Goal: Task Accomplishment & Management: Use online tool/utility

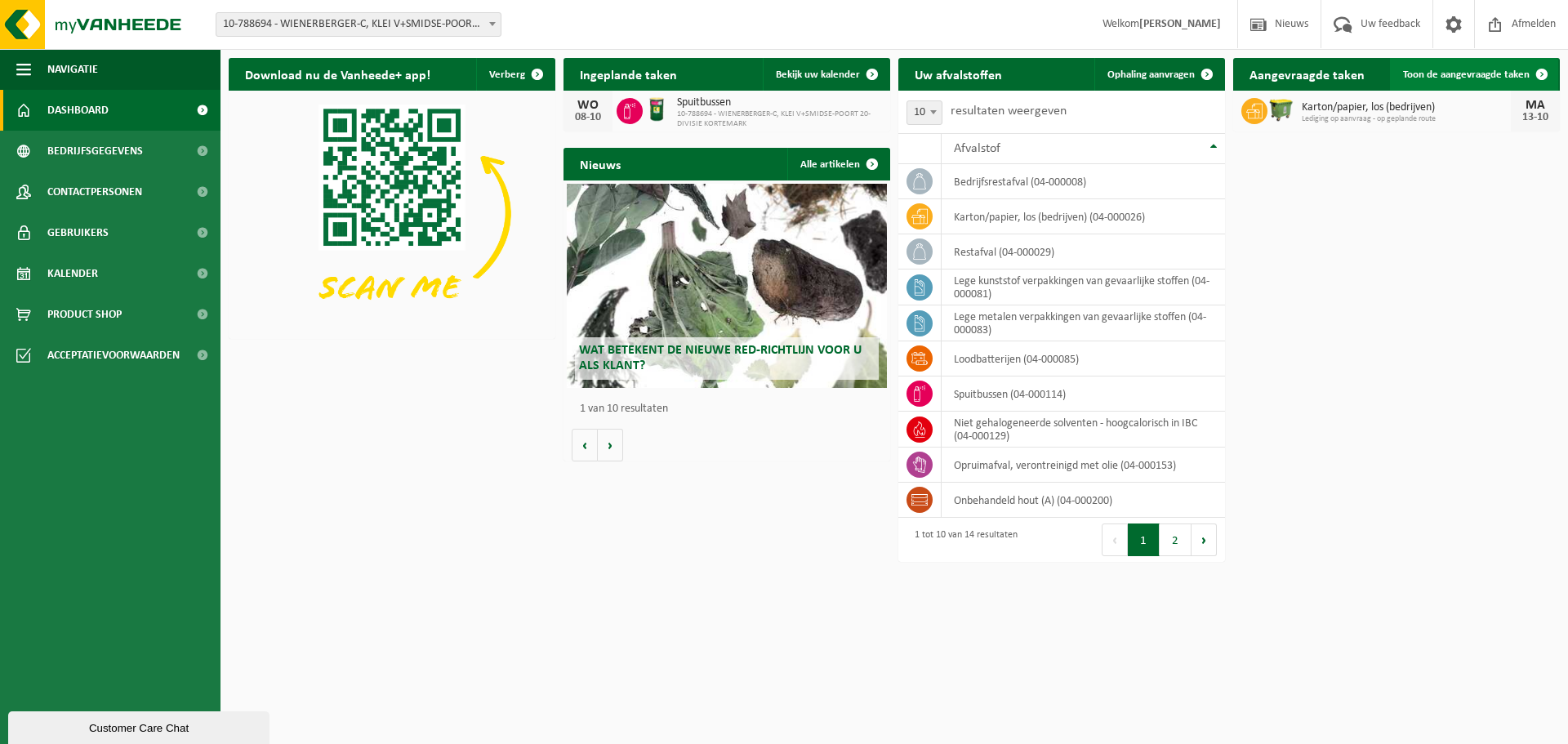
click at [1464, 81] on link "Toon de aangevraagde taken" at bounding box center [1474, 74] width 169 height 33
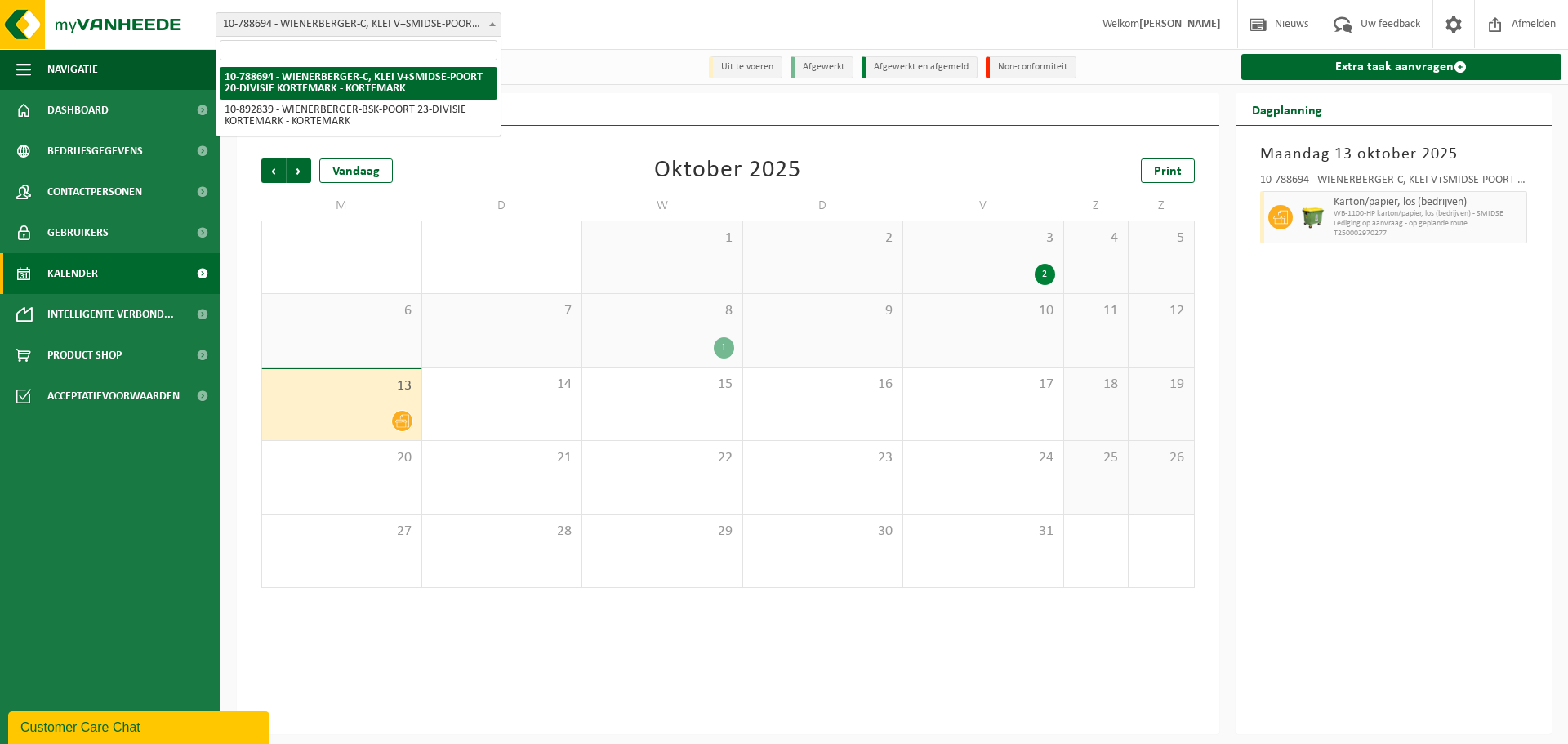
click at [405, 20] on span "10-788694 - WIENERBERGER-C, KLEI V+SMIDSE-POORT 20-DIVISIE KORTEMARK - KORTEMARK" at bounding box center [359, 25] width 284 height 23
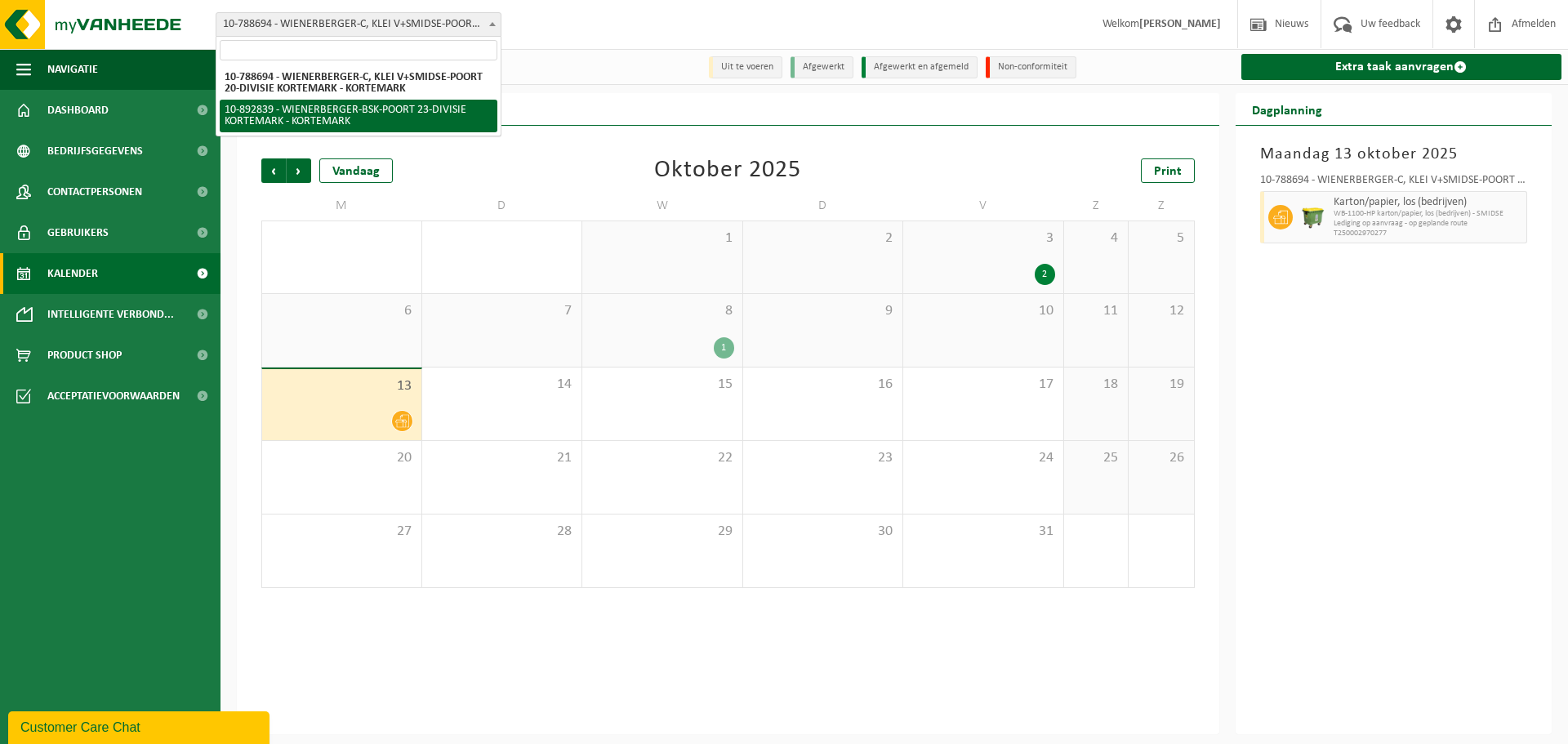
select select "115498"
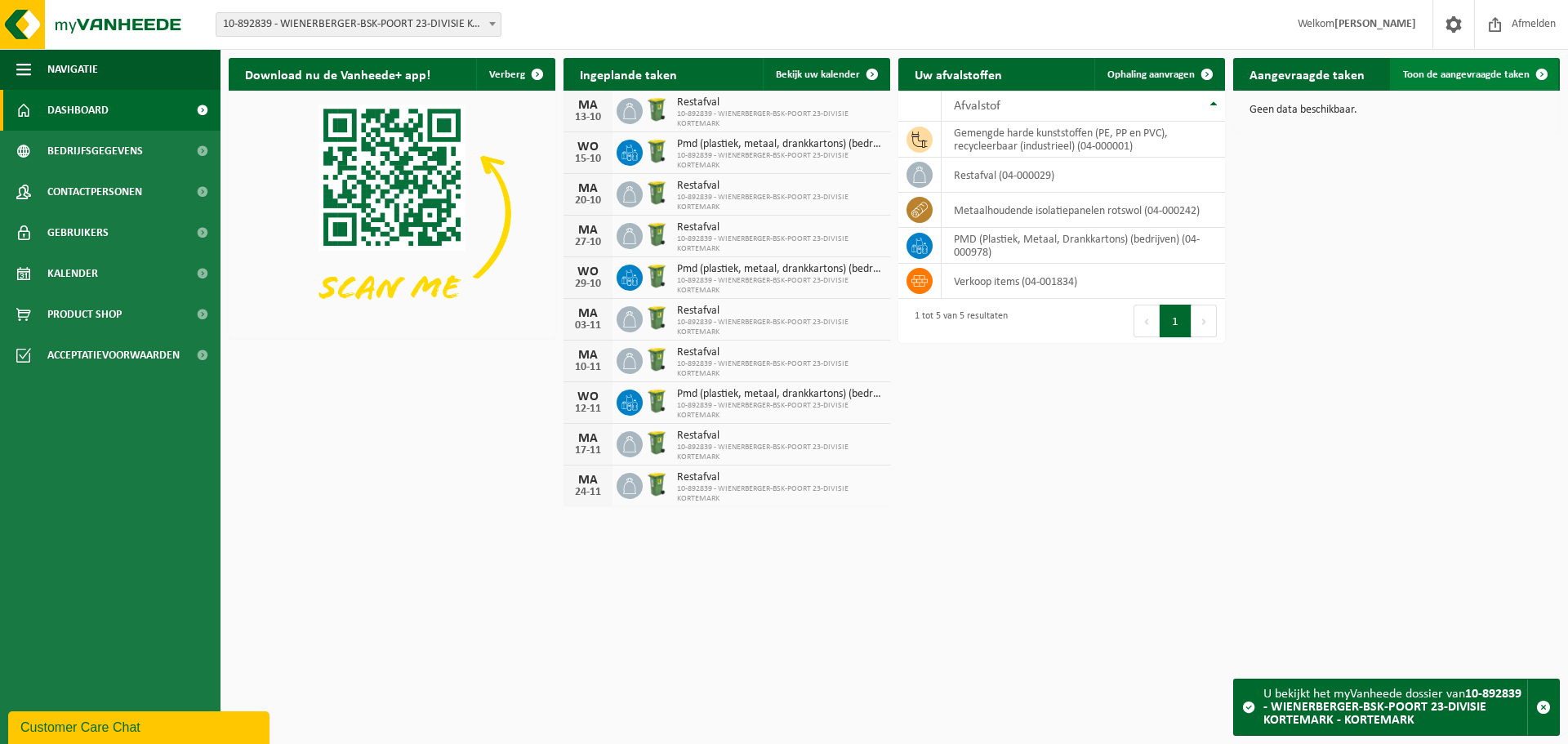
click at [1470, 67] on link "Toon de aangevraagde taken" at bounding box center [1474, 74] width 169 height 33
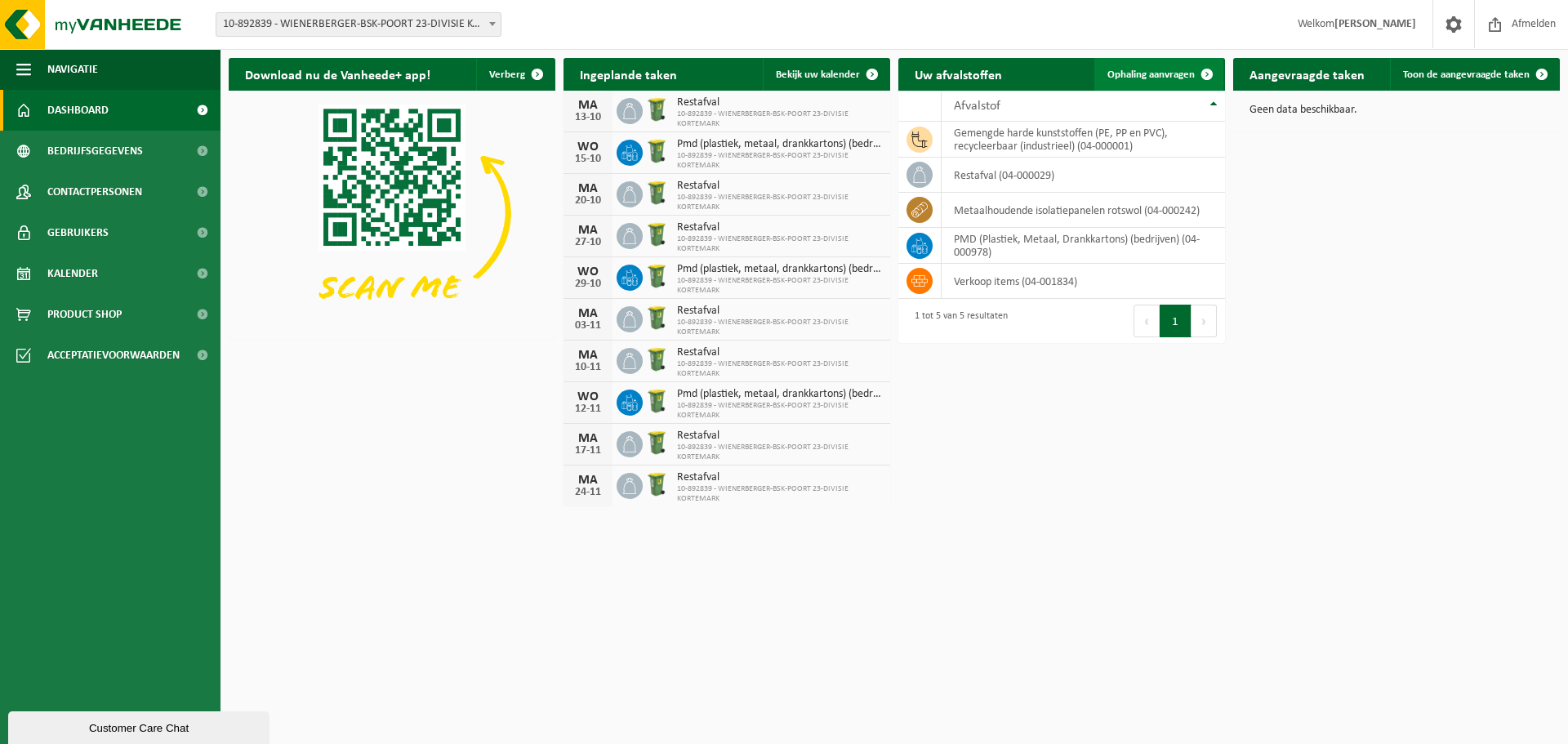
click at [1159, 77] on span "Ophaling aanvragen" at bounding box center [1151, 75] width 87 height 11
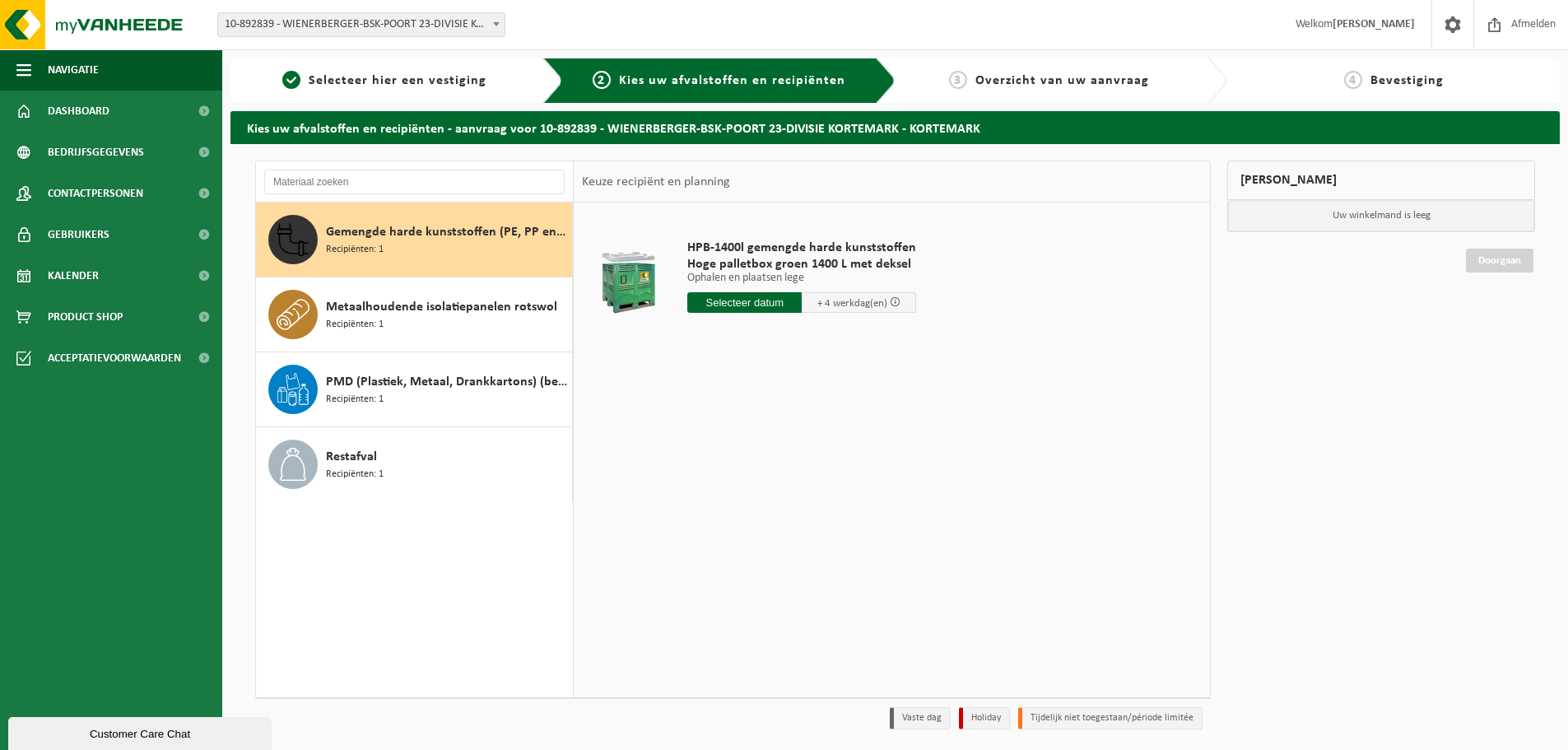
click at [416, 22] on span "10-892839 - WIENERBERGER-BSK-POORT 23-DIVISIE KORTEMARK - KORTEMARK" at bounding box center [361, 25] width 286 height 23
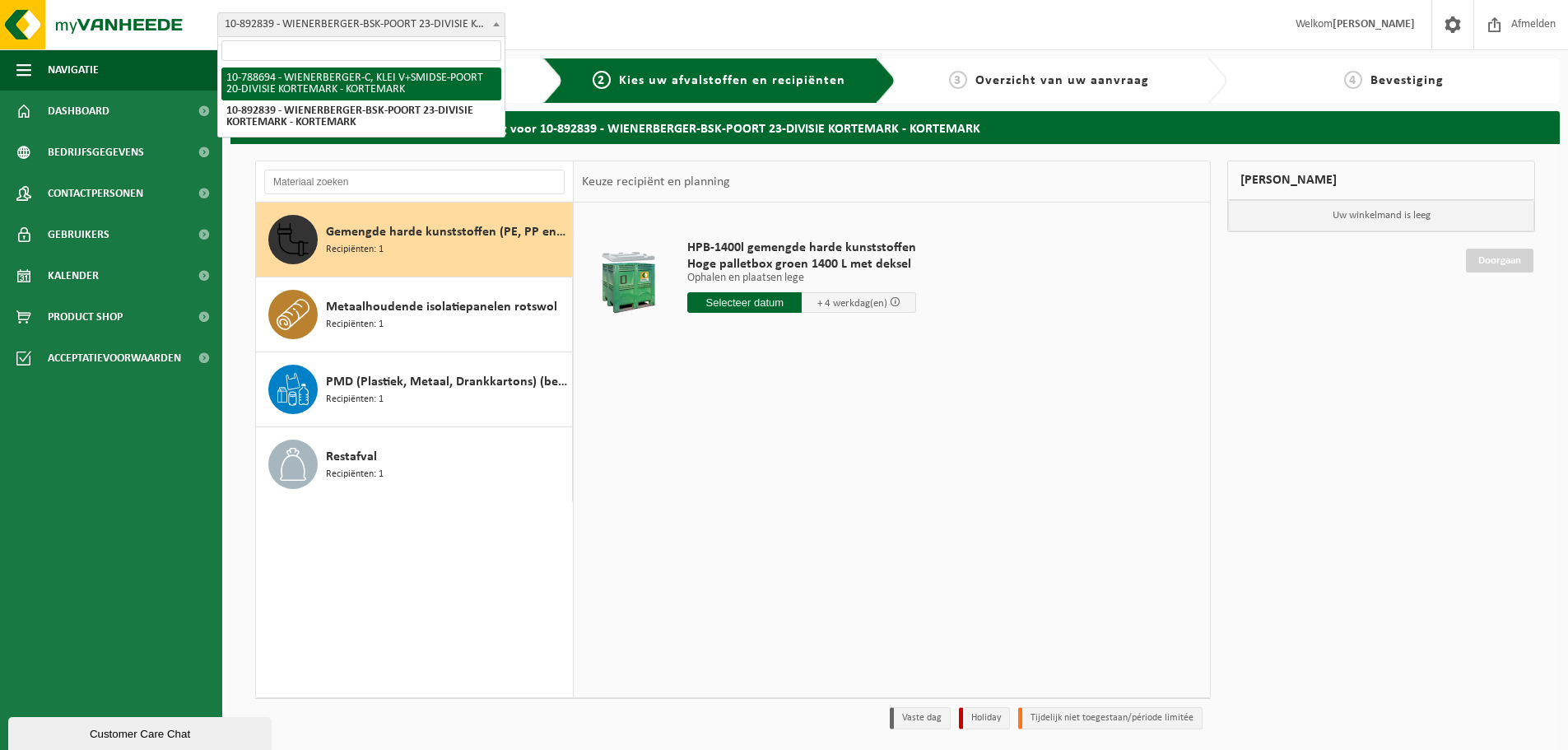
select select "29232"
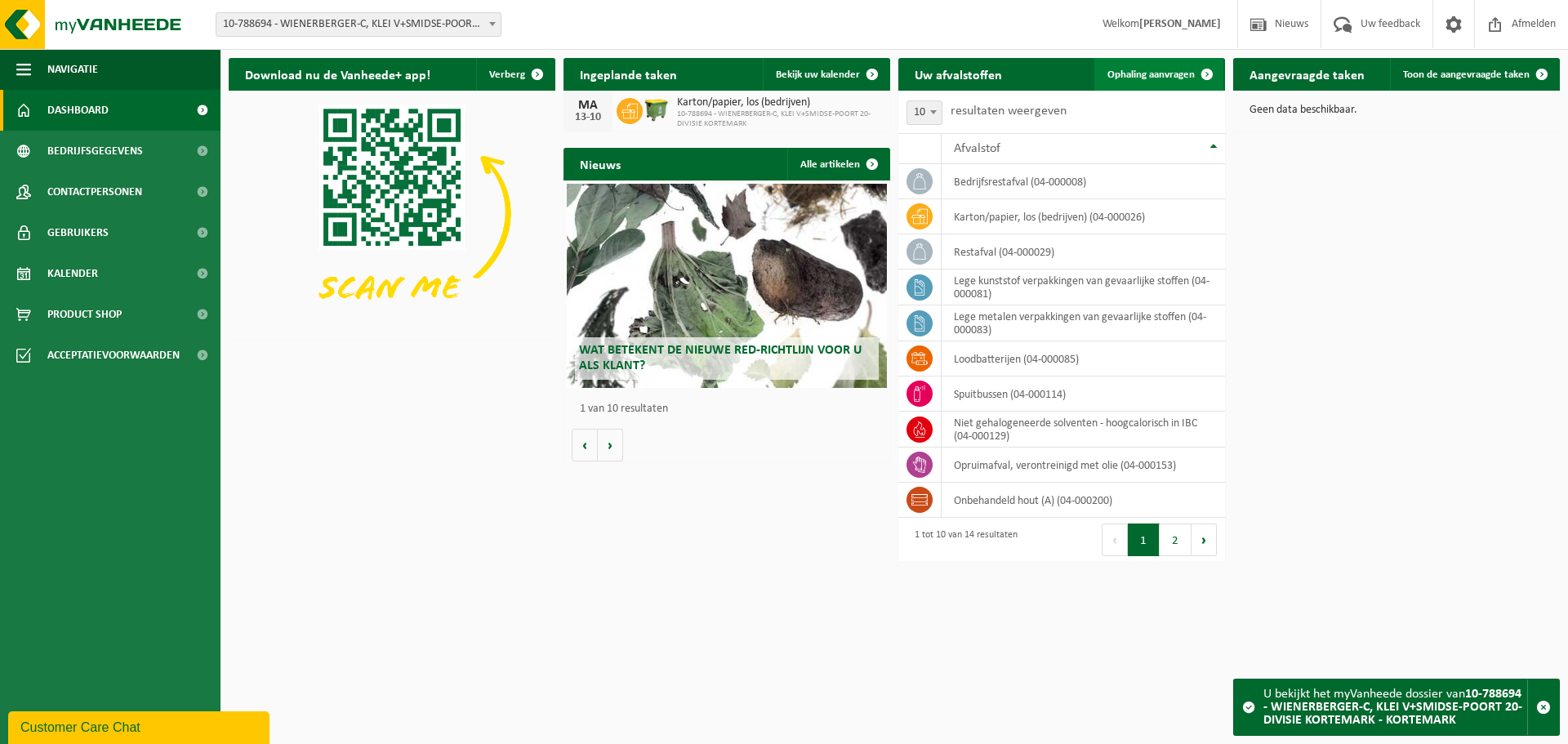
click at [1147, 71] on span "Ophaling aanvragen" at bounding box center [1151, 75] width 87 height 11
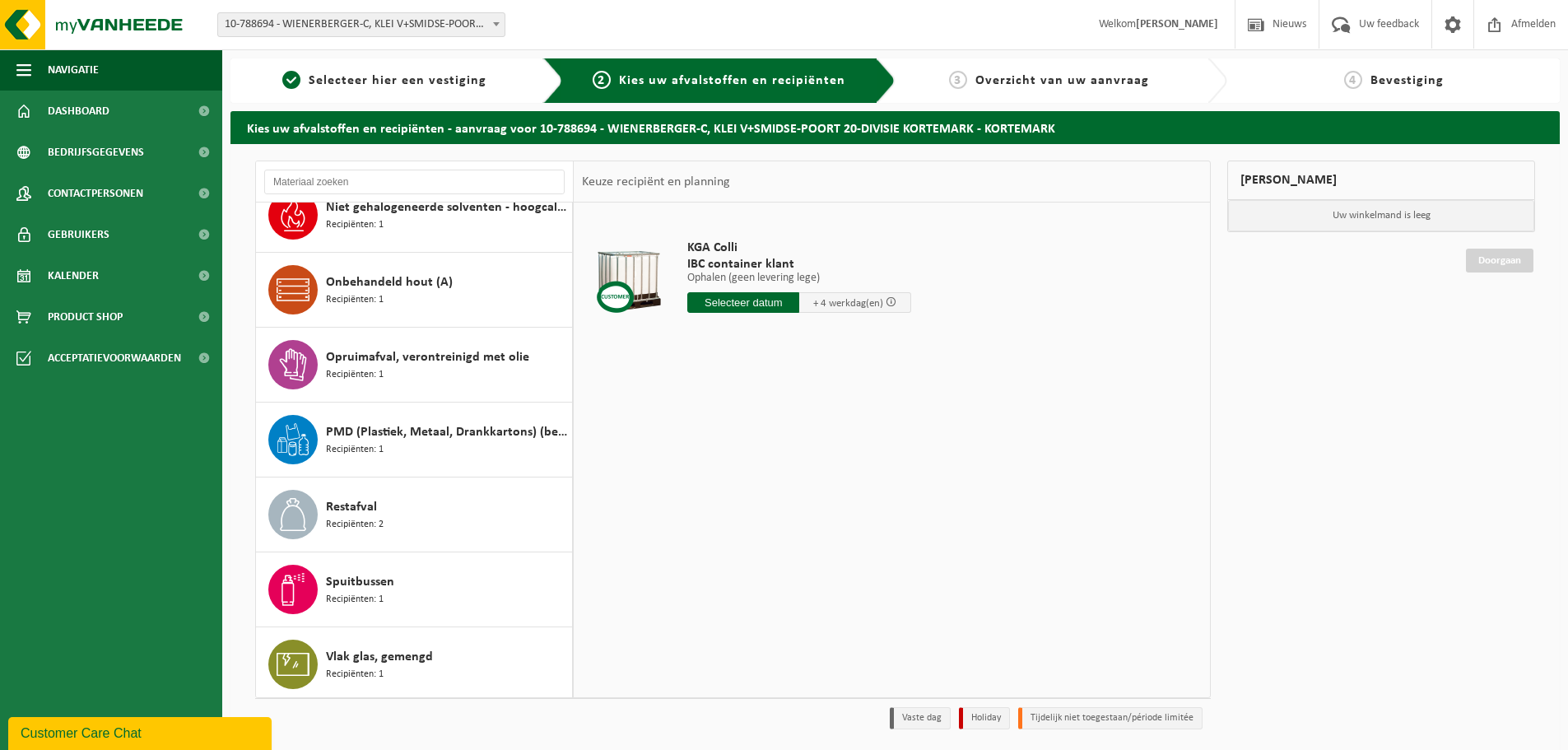
scroll to position [553, 0]
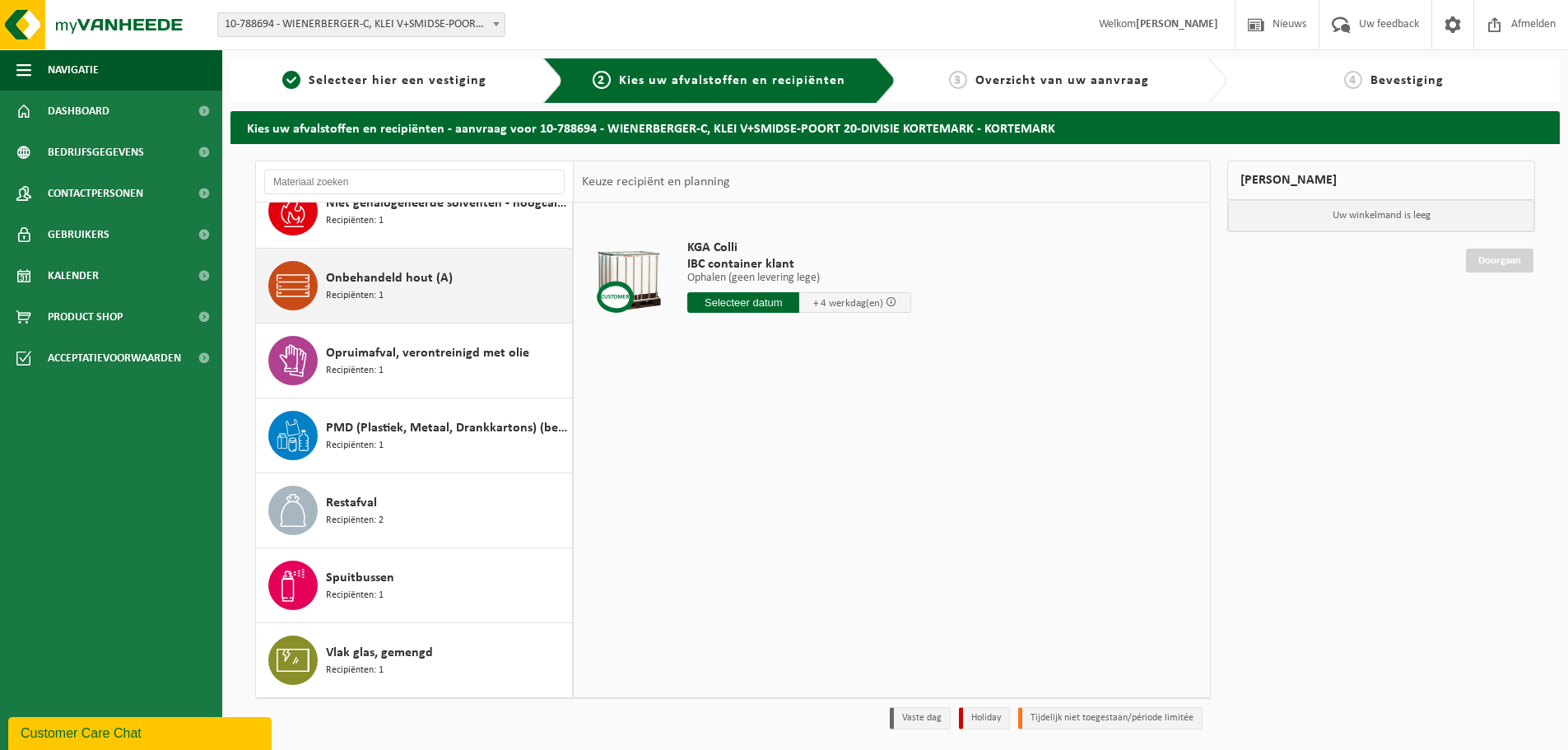
click at [395, 308] on div "Onbehandeld hout (A) Recipiënten: 1" at bounding box center [446, 286] width 242 height 49
